Goal: Navigation & Orientation: Find specific page/section

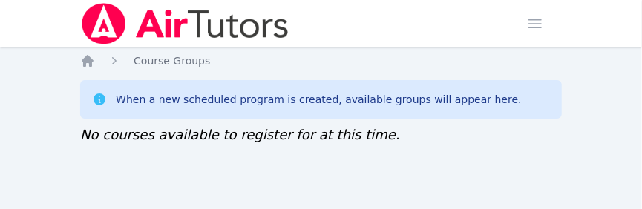
click at [243, 60] on nav "Home Course Groups" at bounding box center [321, 60] width 482 height 15
